Goal: Task Accomplishment & Management: Use online tool/utility

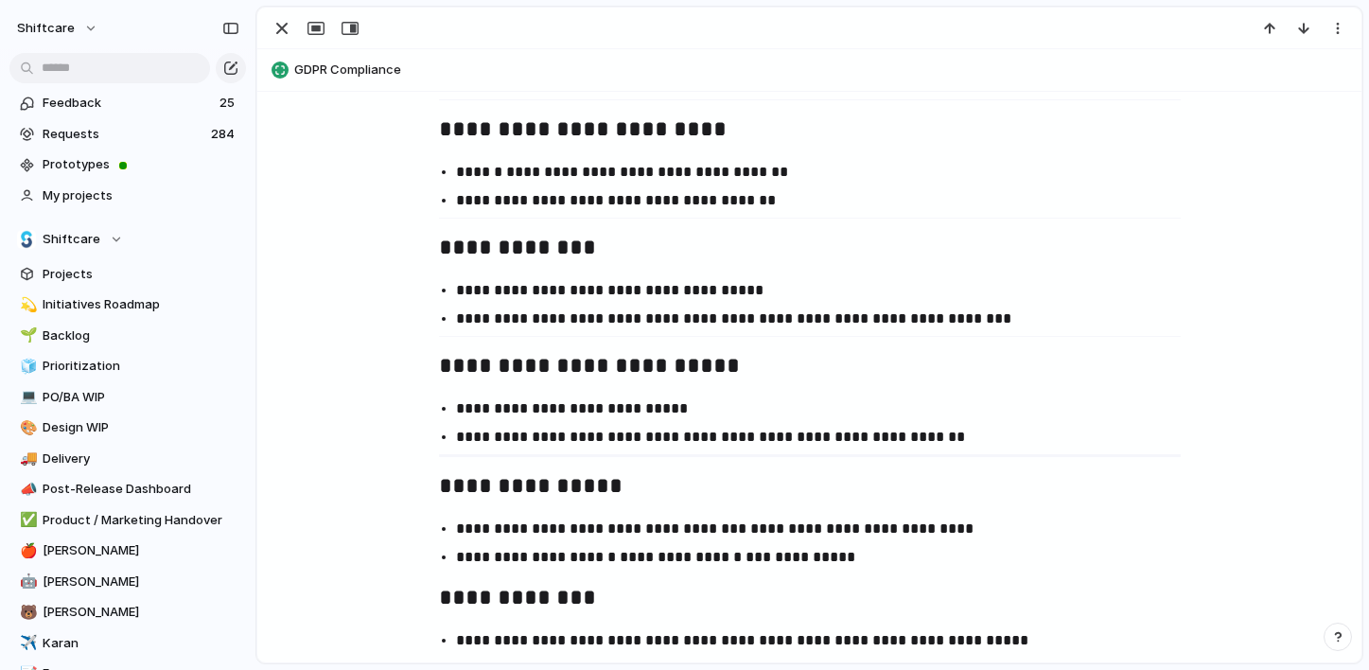
scroll to position [4253, 0]
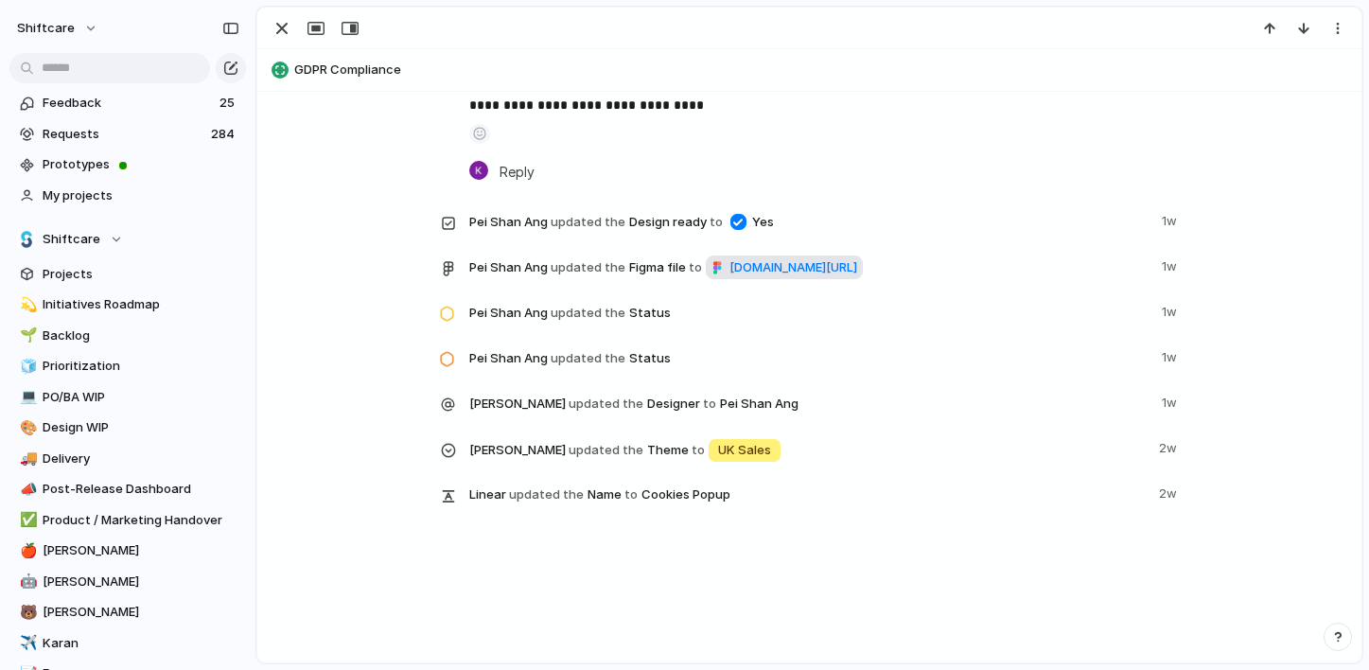
click at [729, 272] on span "[DOMAIN_NAME][URL]" at bounding box center [793, 267] width 128 height 19
click at [862, 81] on button "GDPR Compliance" at bounding box center [809, 70] width 1087 height 30
type textarea "**********"
